Goal: Task Accomplishment & Management: Manage account settings

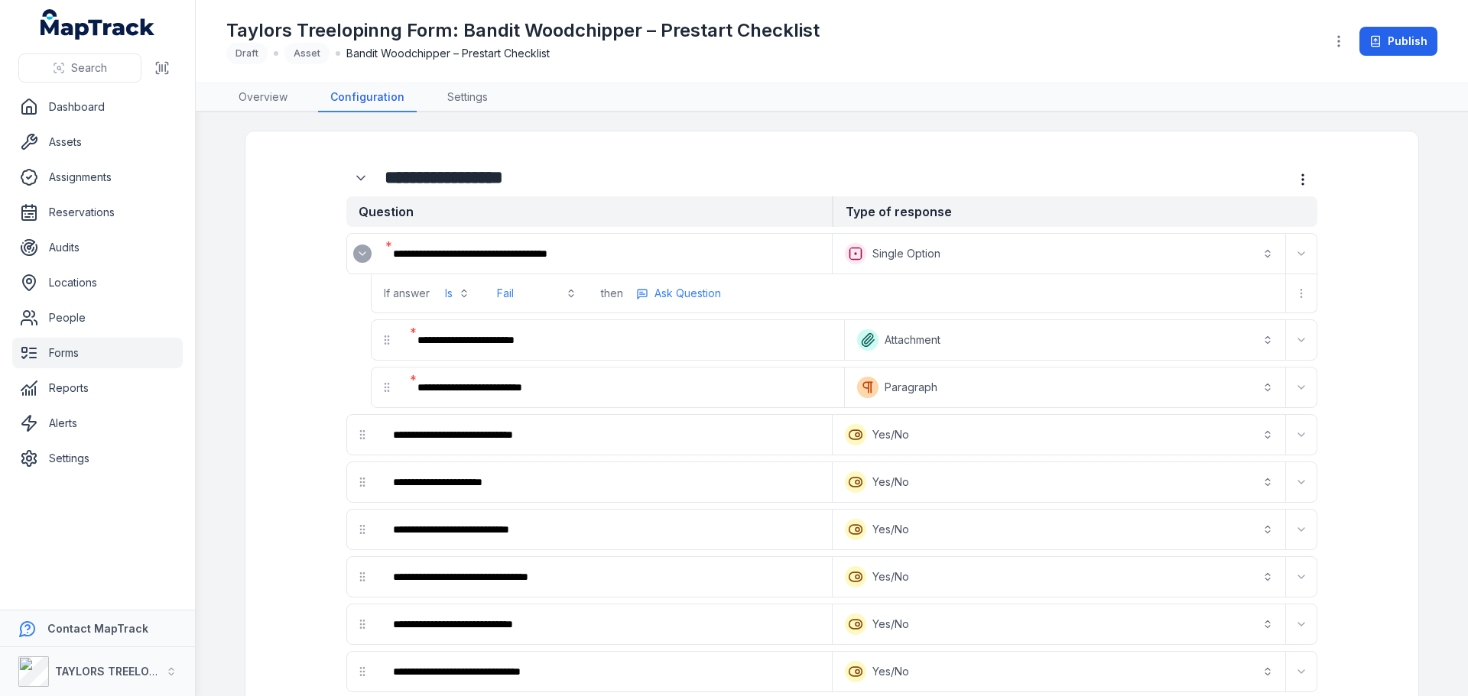
click at [362, 255] on icon "Expand" at bounding box center [362, 254] width 12 height 12
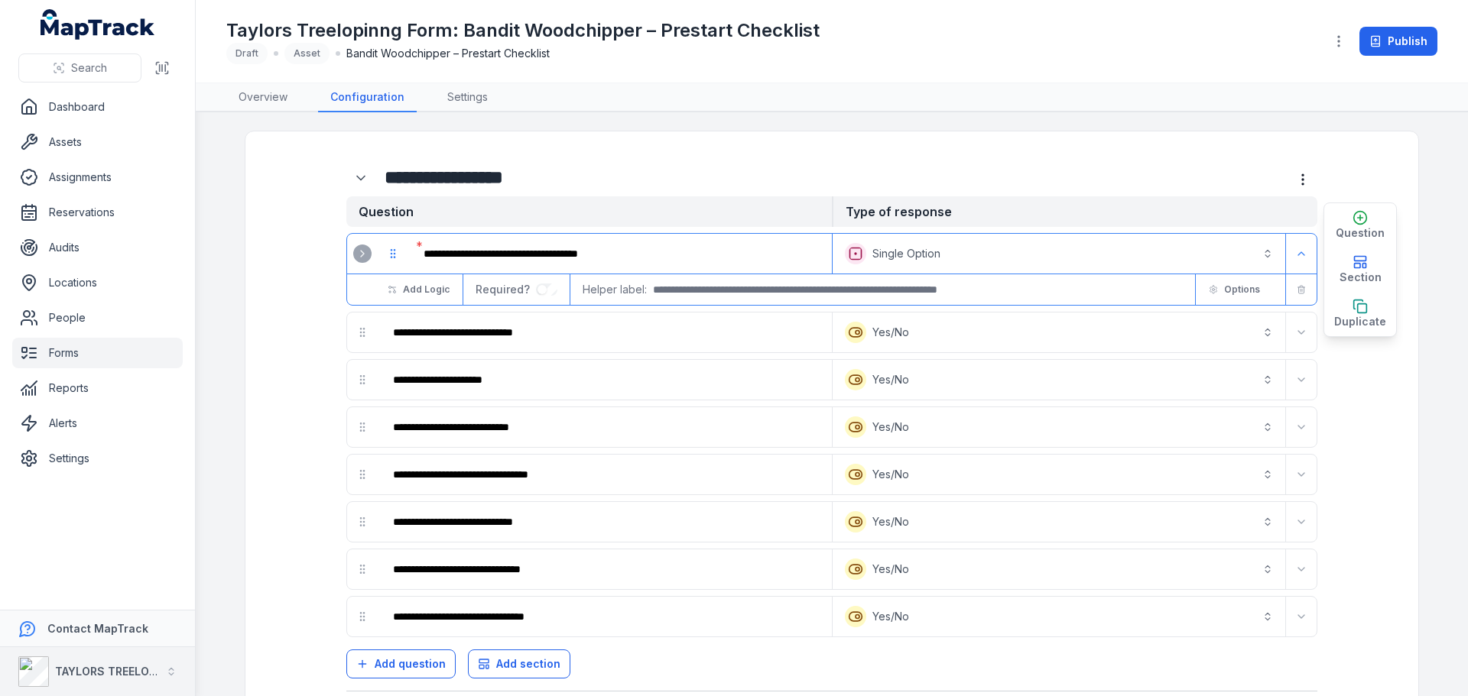
click at [102, 668] on strong "TAYLORS TREELOPPING" at bounding box center [119, 671] width 128 height 13
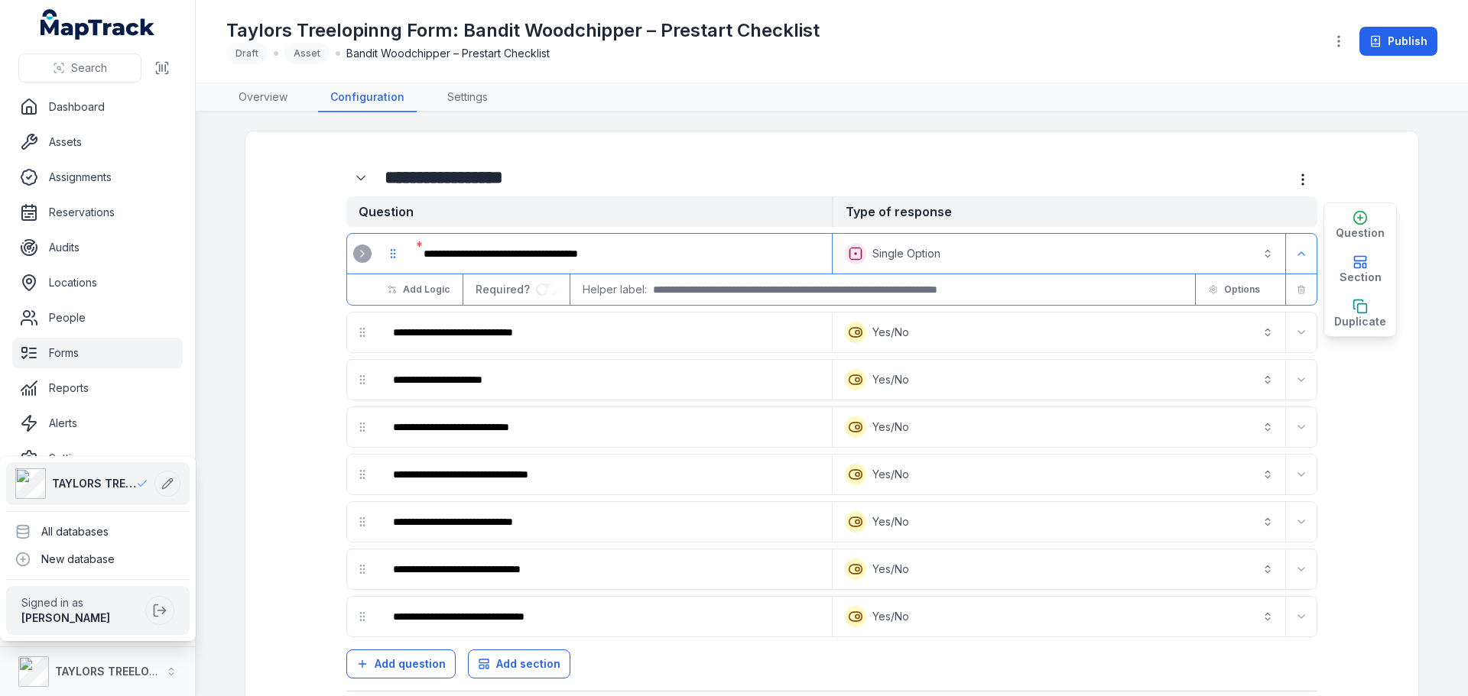
click at [67, 355] on div "Search Dashboard Assets Assignments Reservations Audits Locations People Forms …" at bounding box center [98, 348] width 196 height 696
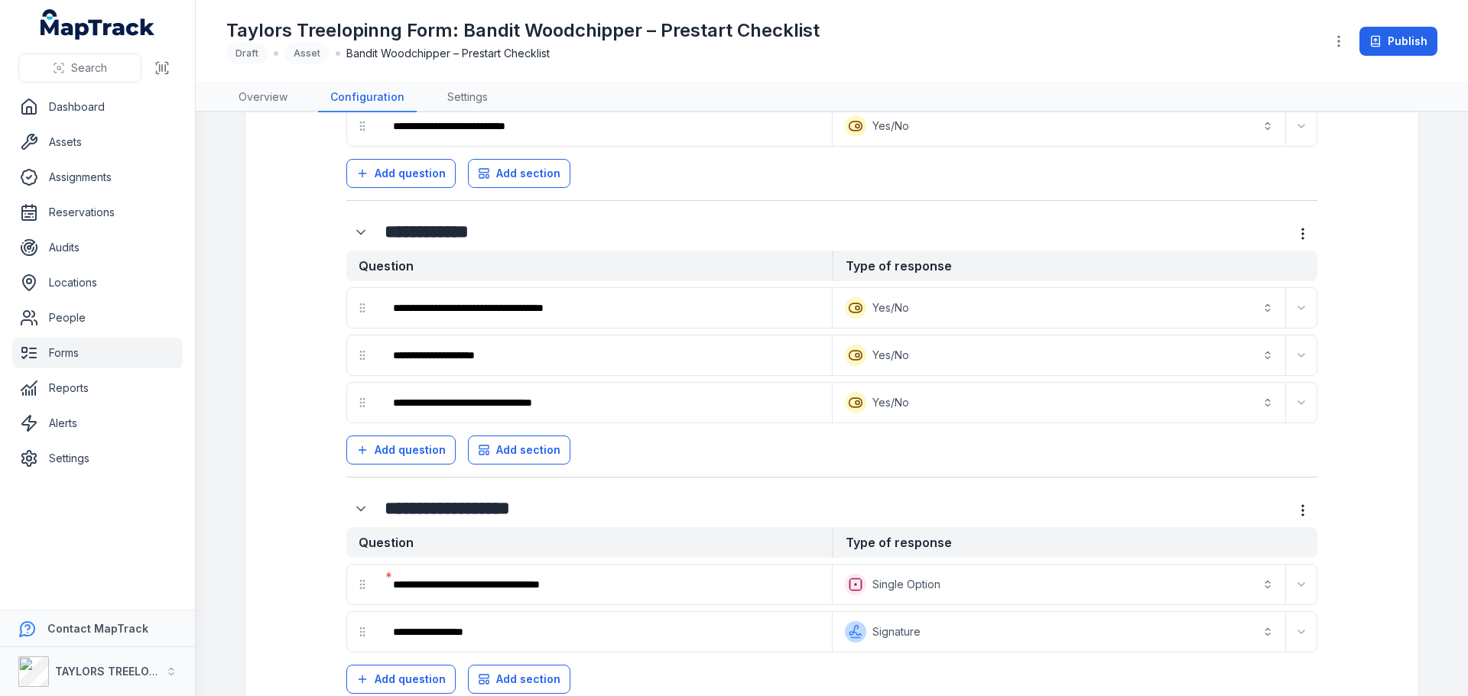
scroll to position [862, 0]
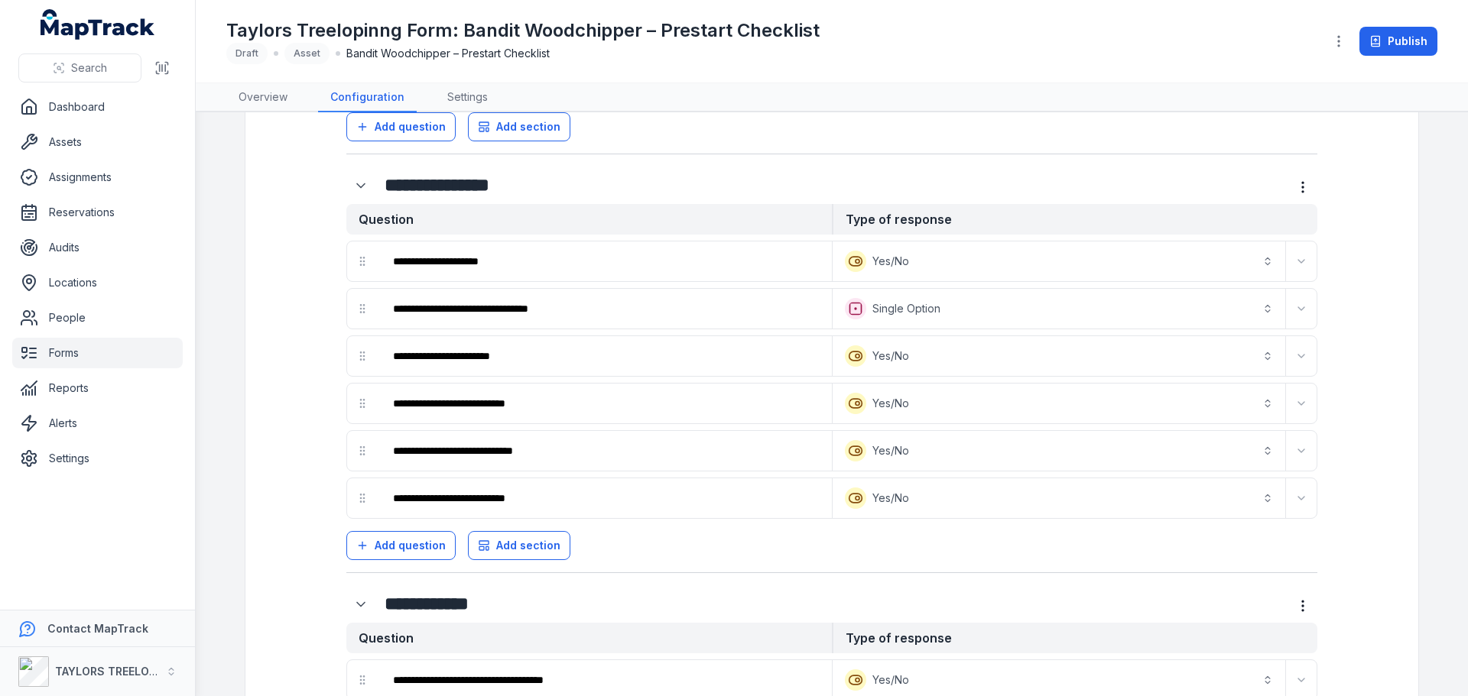
click at [70, 350] on link "Forms" at bounding box center [97, 353] width 170 height 31
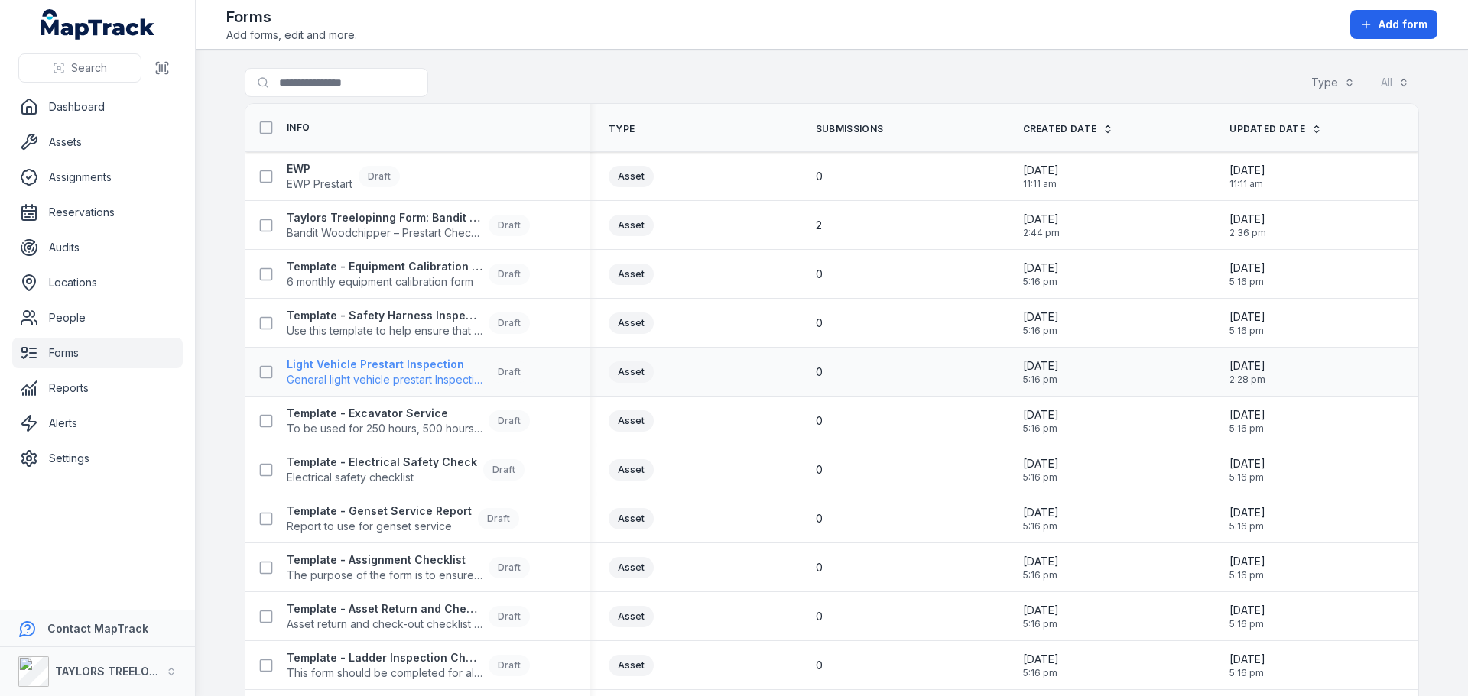
click at [406, 363] on strong "Light Vehicle Prestart Inspection" at bounding box center [385, 364] width 196 height 15
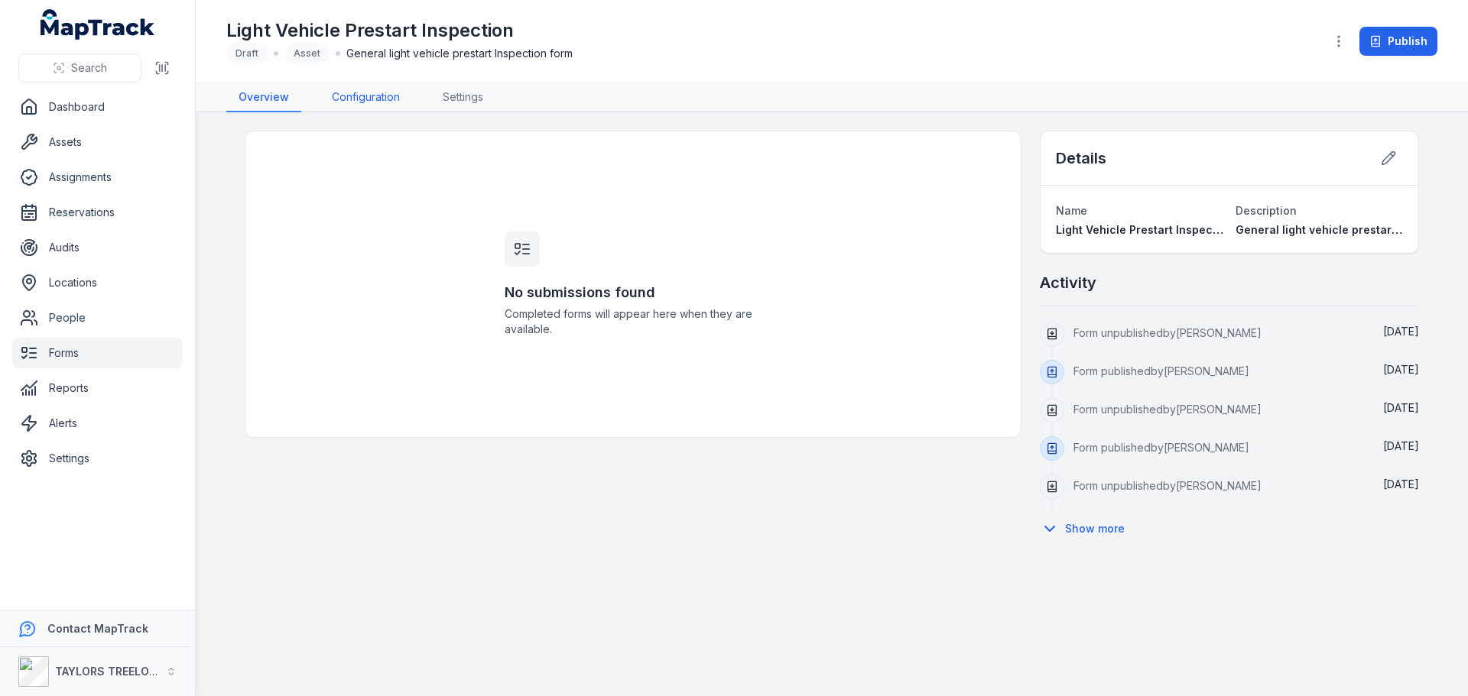
drag, startPoint x: 375, startPoint y: 96, endPoint x: 398, endPoint y: 105, distance: 24.4
click at [375, 97] on link "Configuration" at bounding box center [366, 97] width 92 height 29
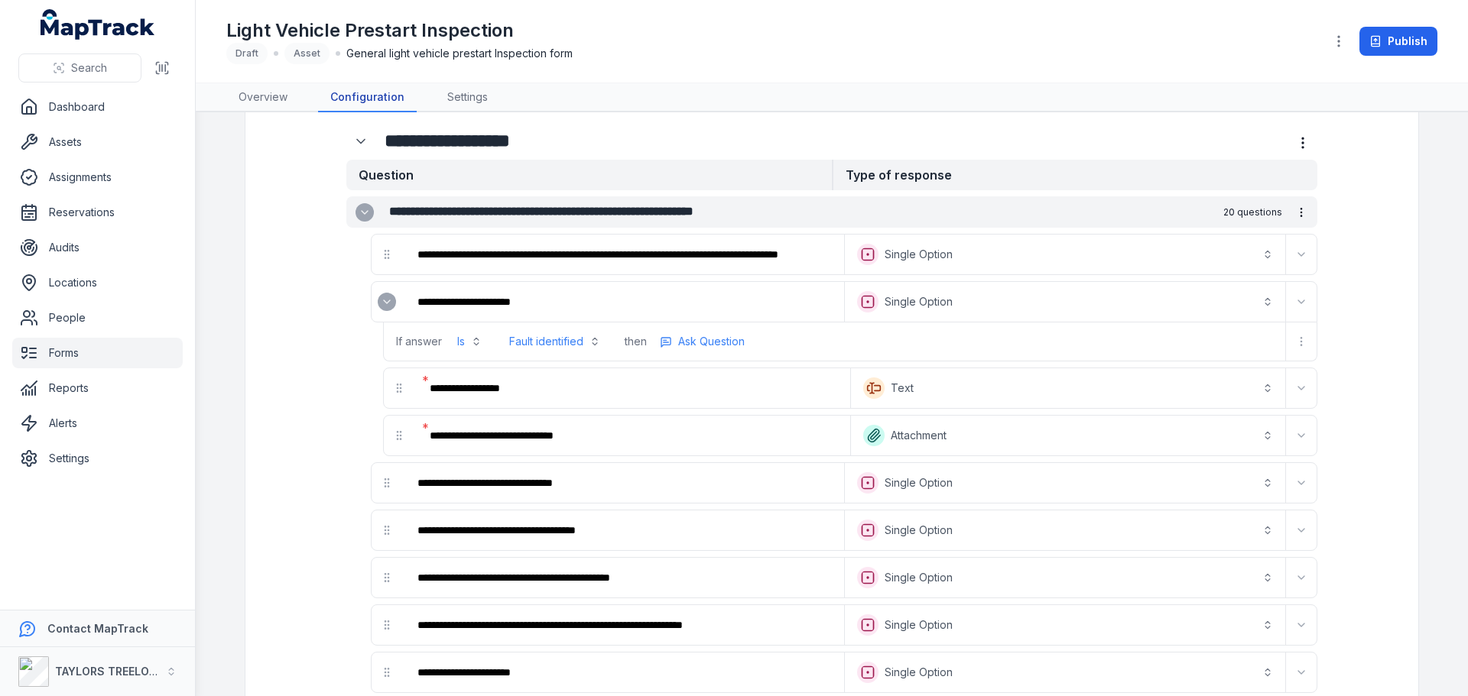
scroll to position [459, 0]
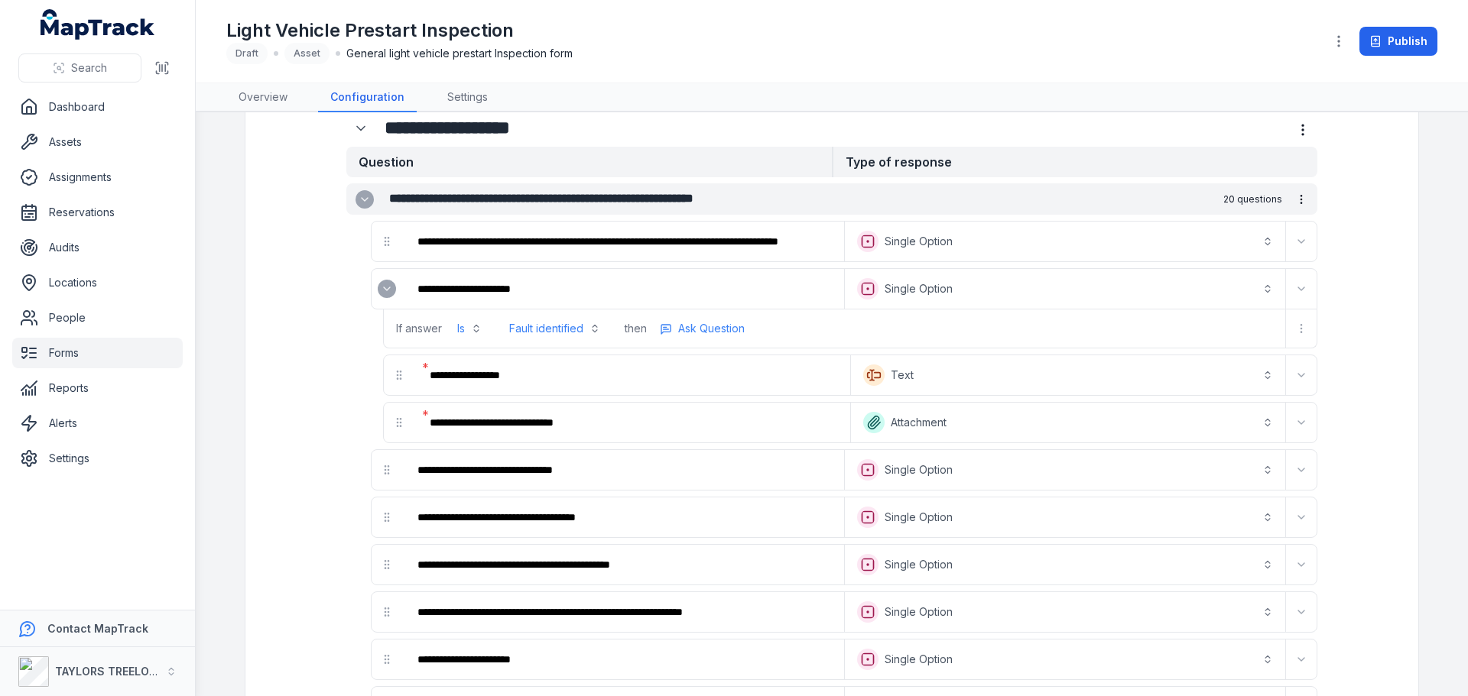
click at [378, 294] on button "Expand" at bounding box center [387, 289] width 18 height 18
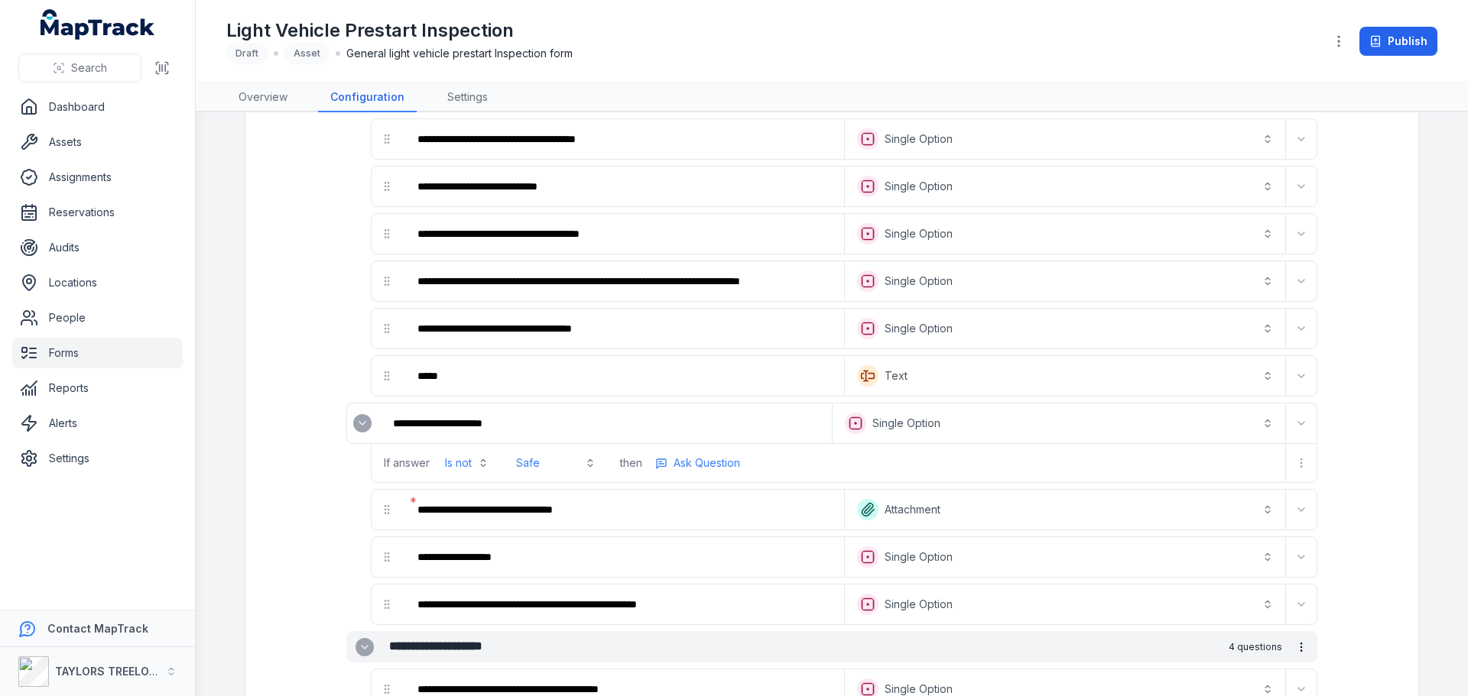
scroll to position [1300, 0]
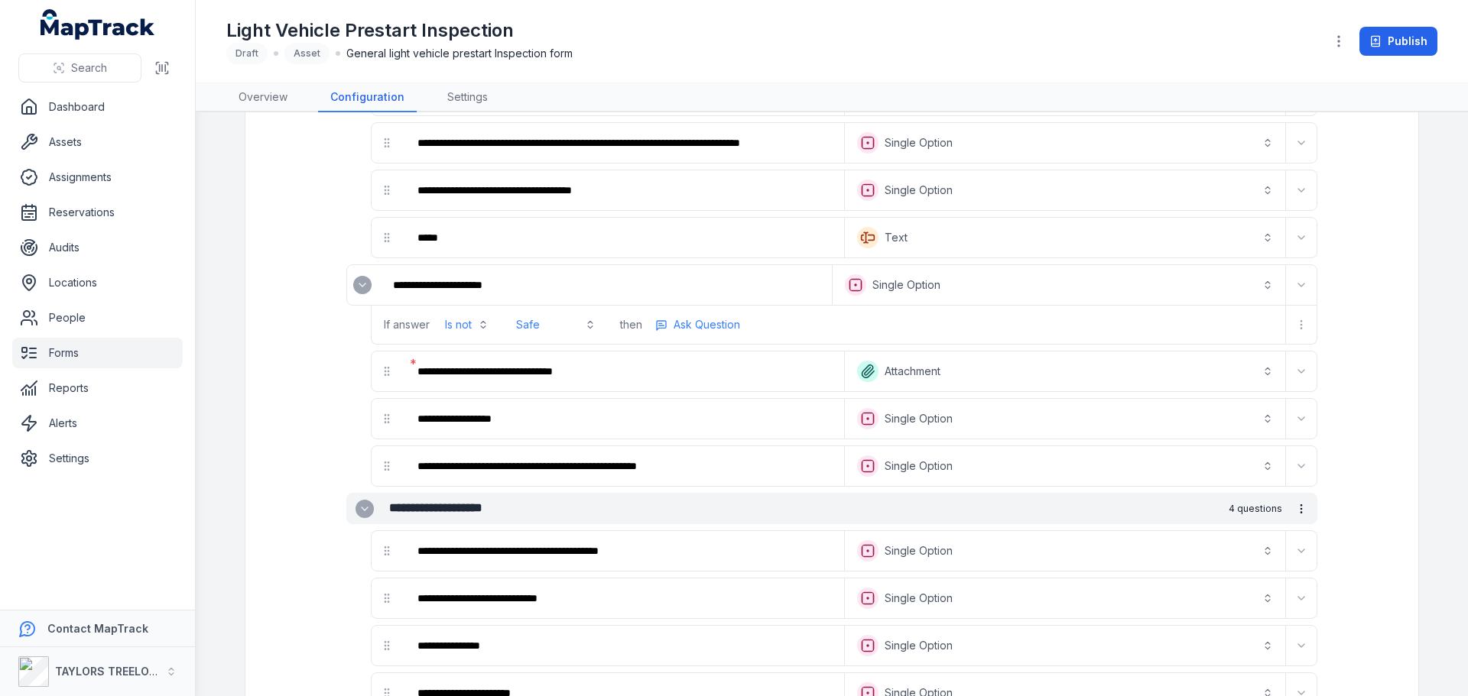
click at [358, 285] on icon "Expand" at bounding box center [362, 285] width 12 height 12
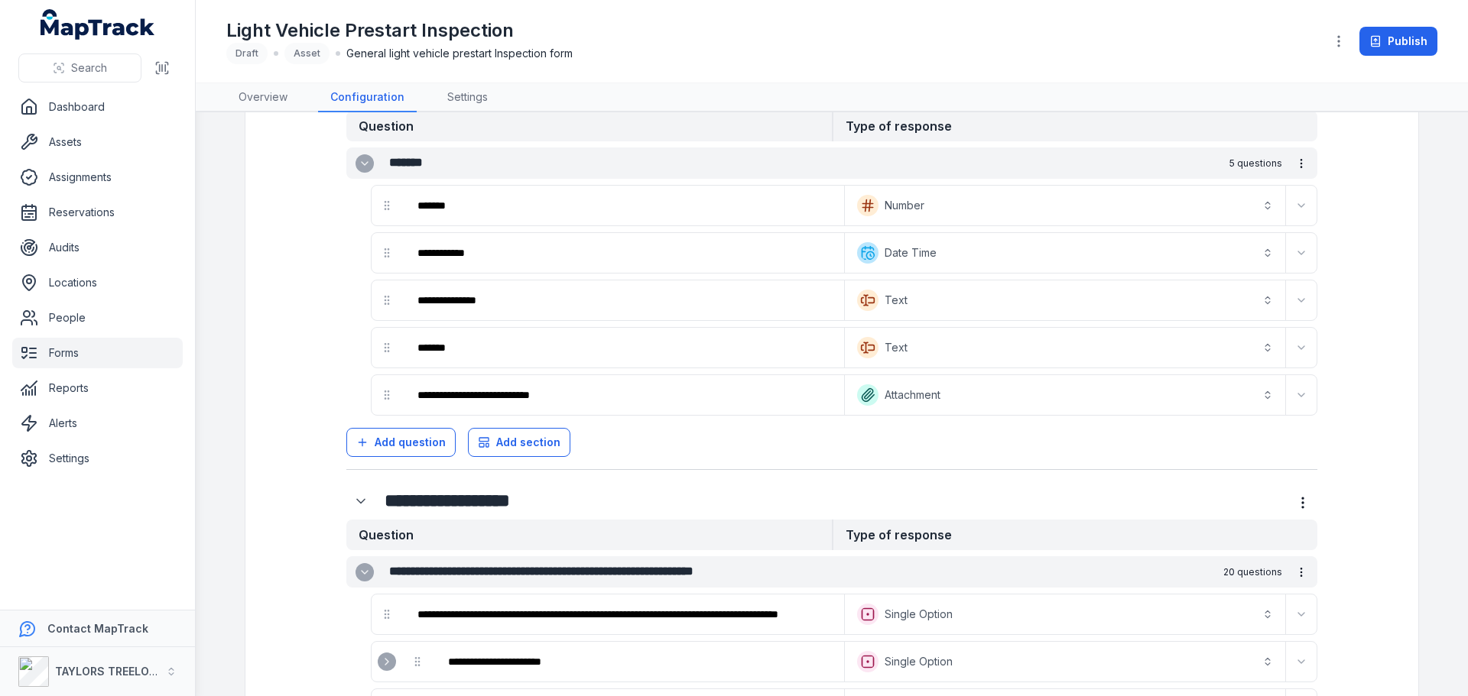
scroll to position [382, 0]
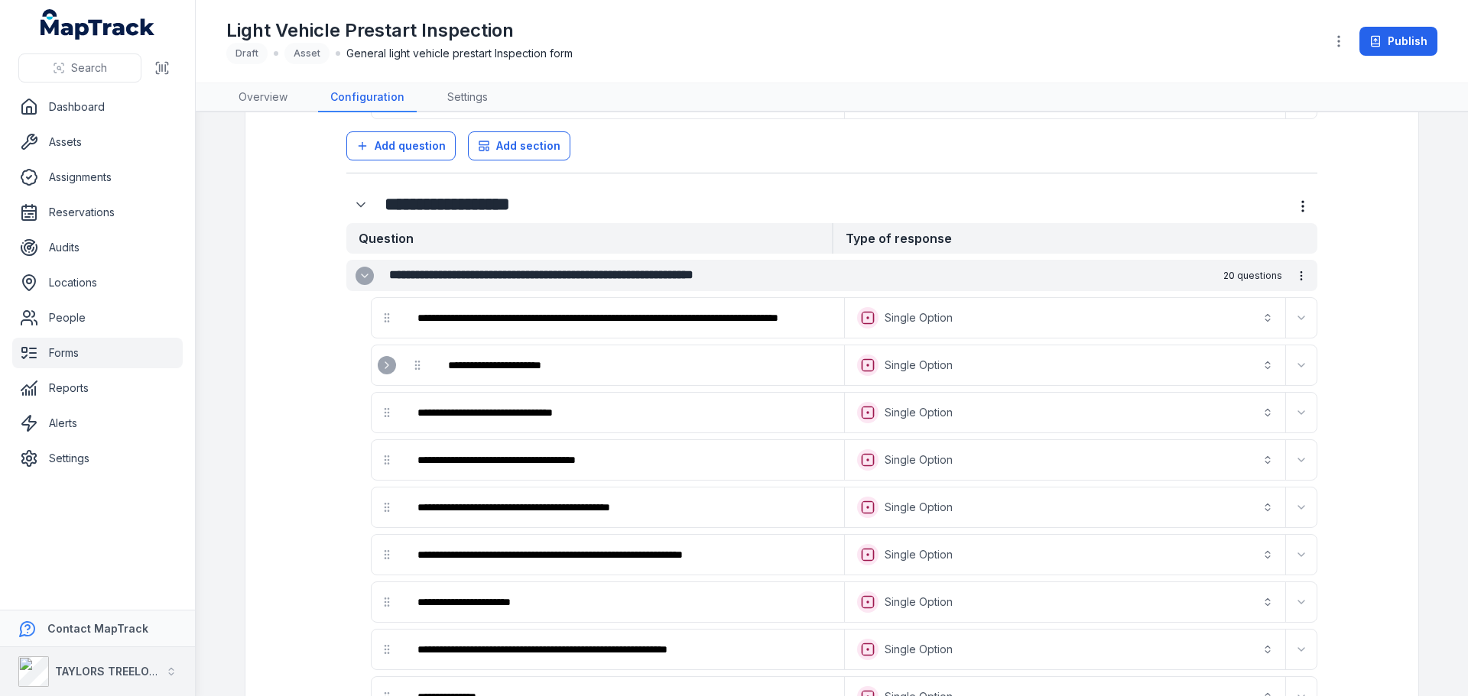
click at [169, 668] on icon "button" at bounding box center [171, 672] width 11 height 11
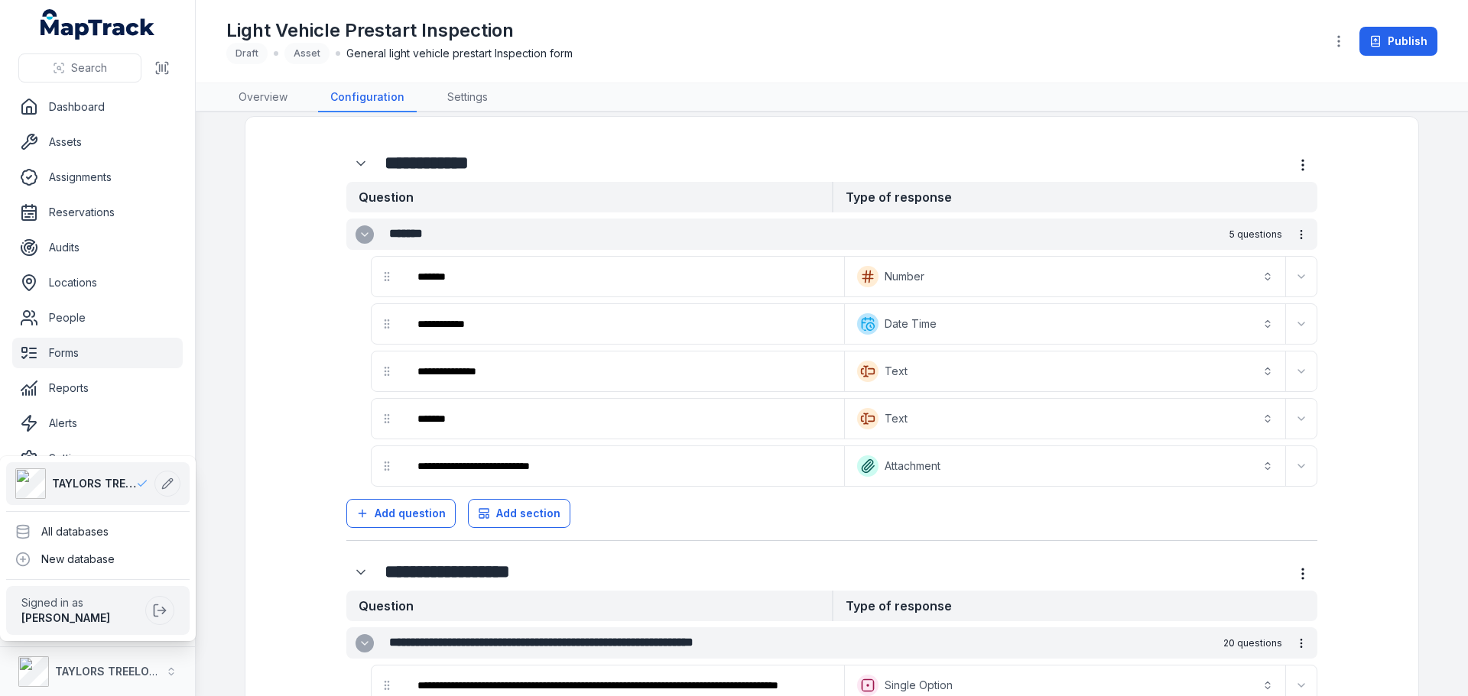
scroll to position [0, 0]
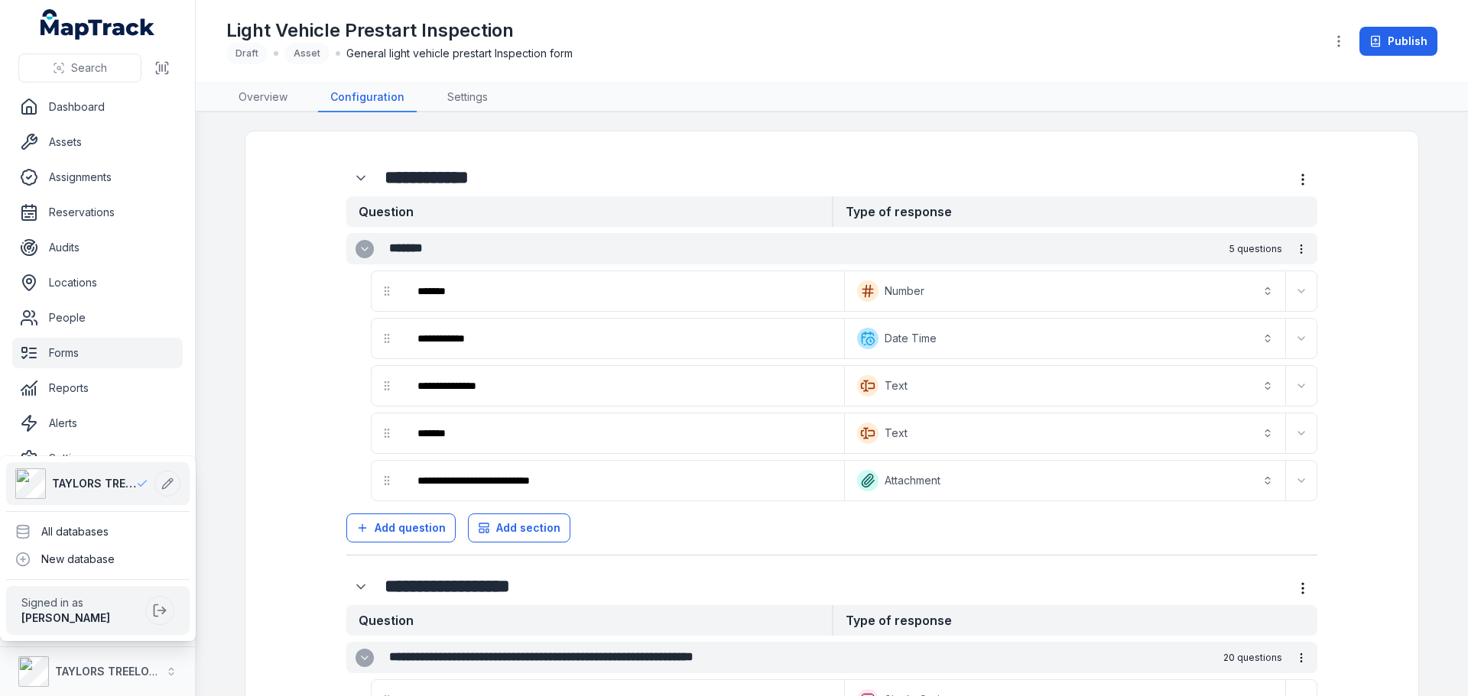
drag, startPoint x: 1462, startPoint y: 296, endPoint x: 1297, endPoint y: 149, distance: 220.9
click at [1461, 125] on div "**********" at bounding box center [734, 348] width 1468 height 696
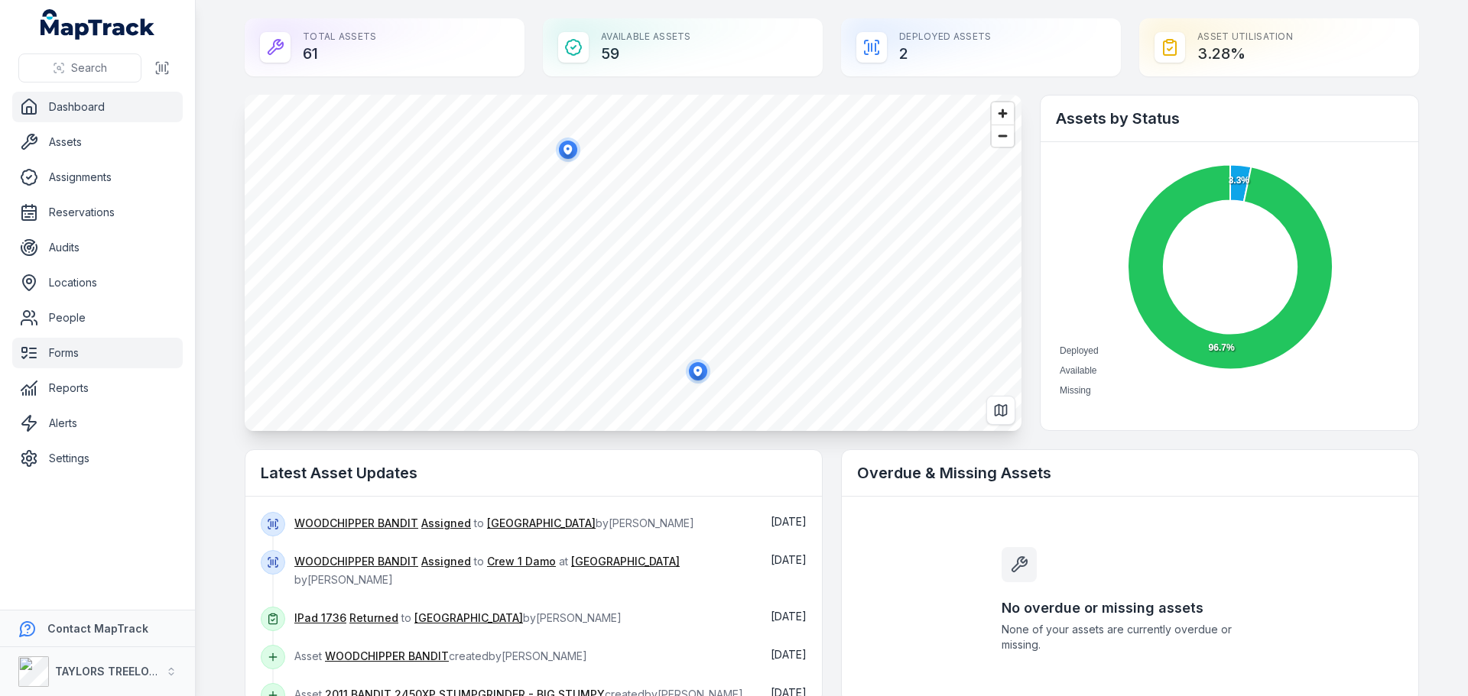
click at [64, 353] on link "Forms" at bounding box center [97, 353] width 170 height 31
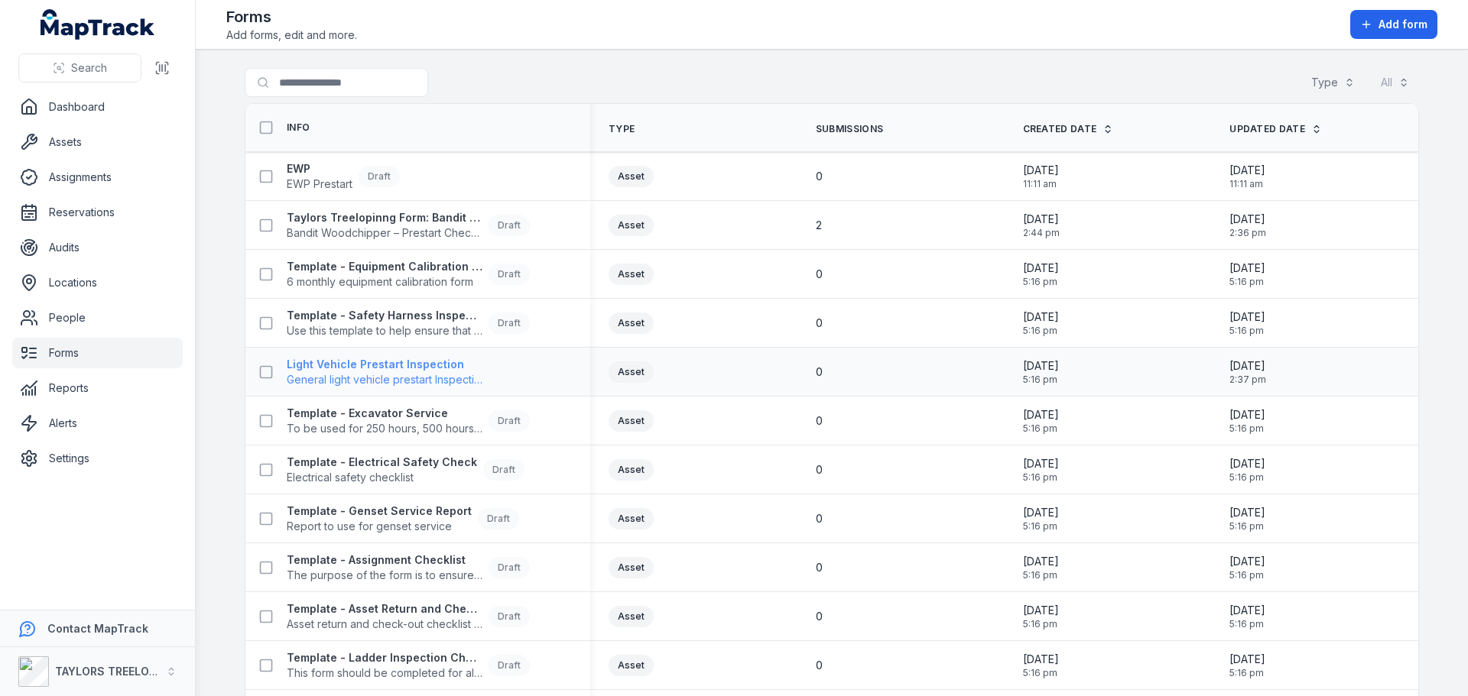
click at [368, 370] on strong "Light Vehicle Prestart Inspection" at bounding box center [385, 364] width 196 height 15
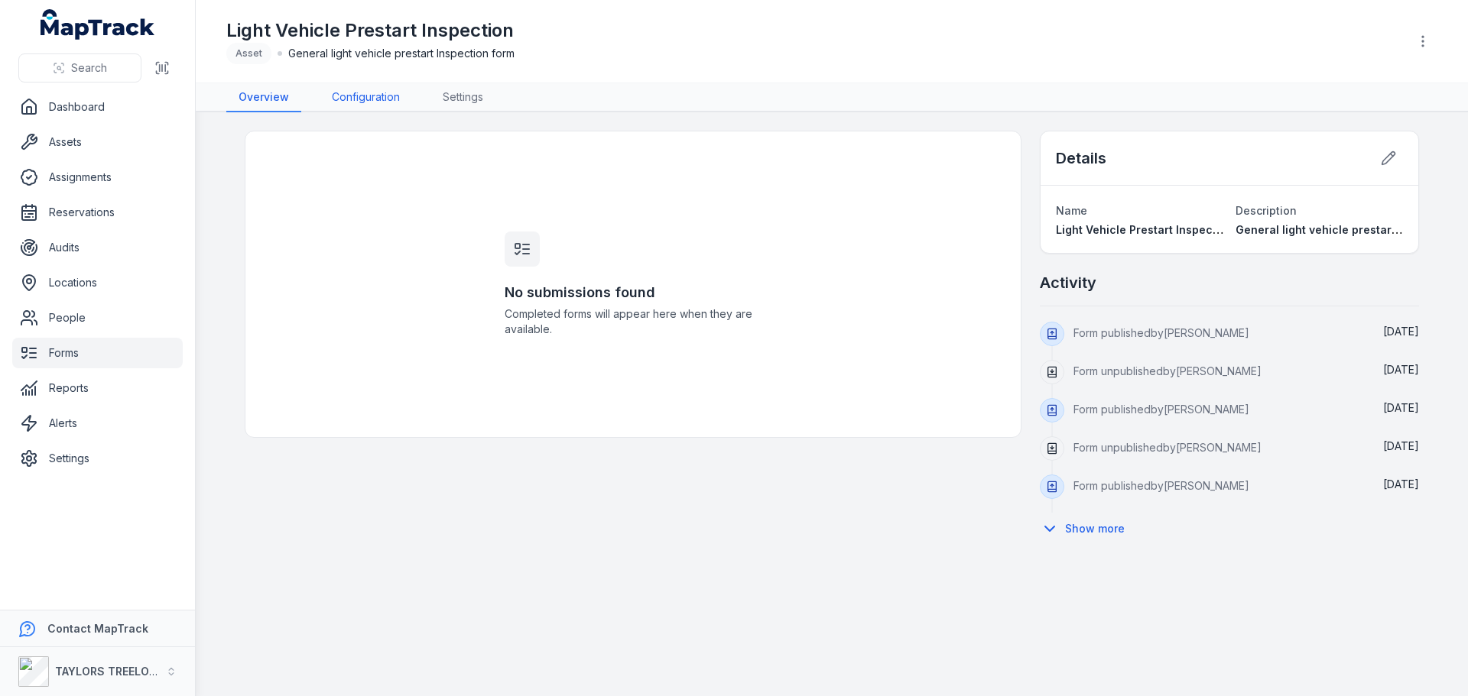
click at [358, 98] on link "Configuration" at bounding box center [366, 97] width 92 height 29
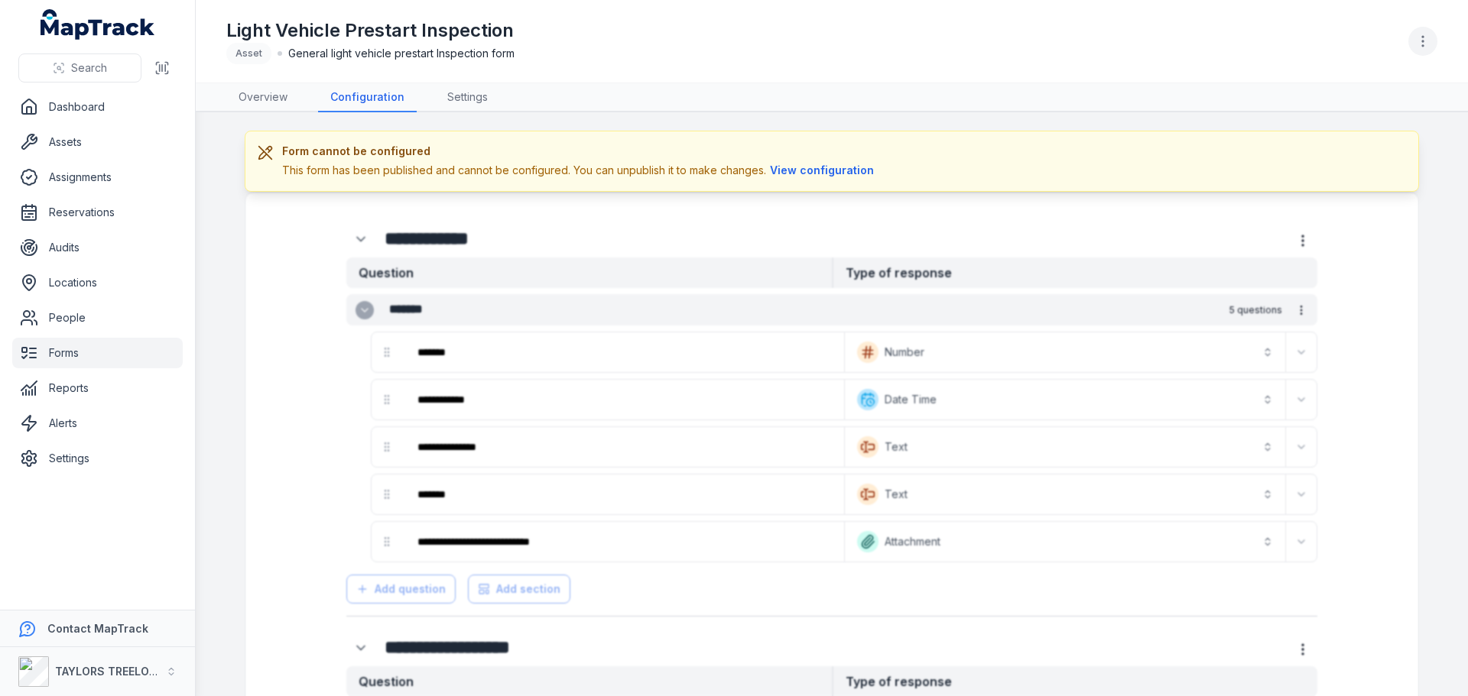
click at [1420, 41] on icon "button" at bounding box center [1422, 41] width 15 height 15
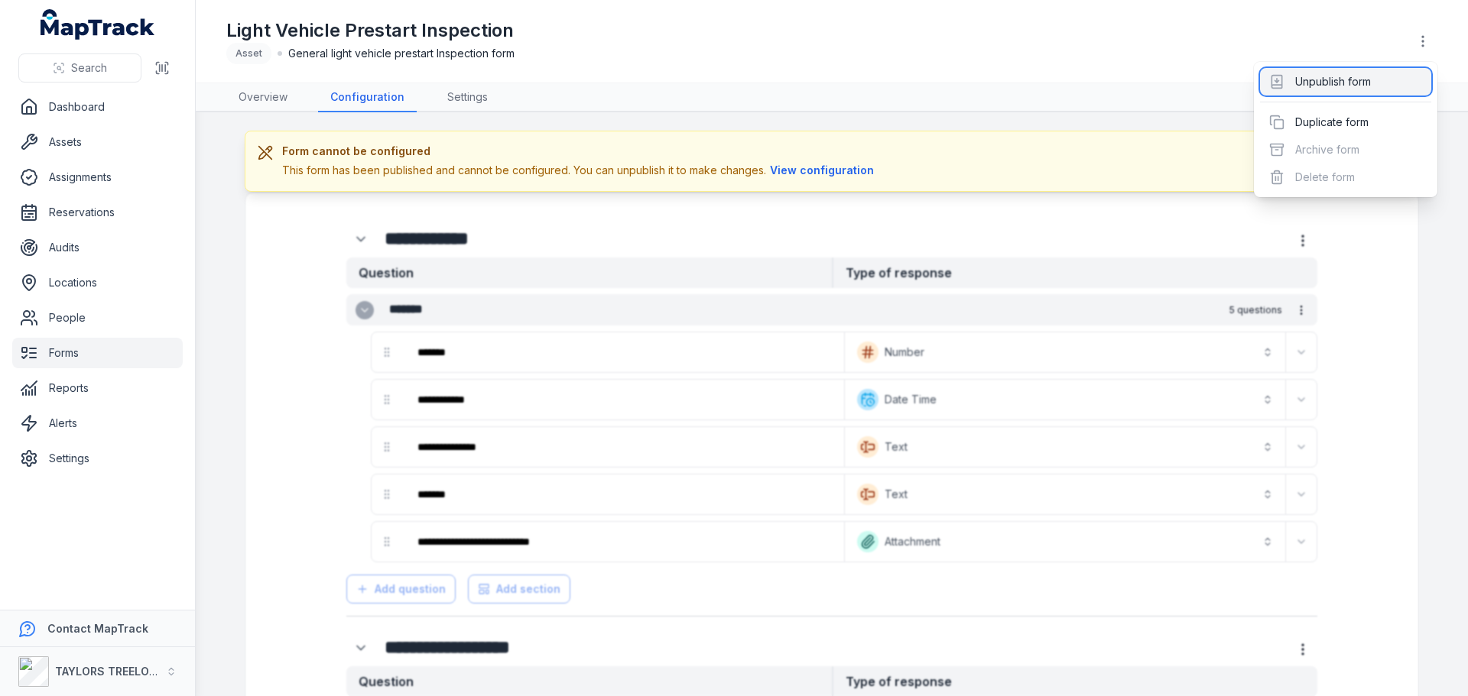
drag, startPoint x: 1352, startPoint y: 79, endPoint x: 1388, endPoint y: 63, distance: 39.0
click at [1352, 80] on div "Unpublish form" at bounding box center [1345, 82] width 171 height 28
